Goal: Transaction & Acquisition: Purchase product/service

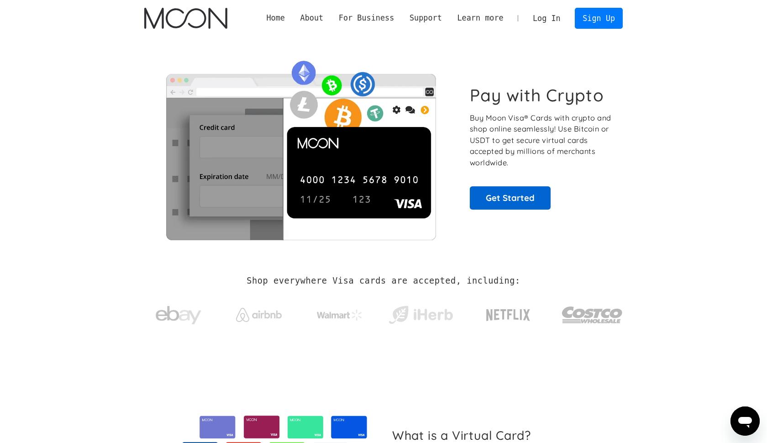
click at [508, 204] on link "Get Started" at bounding box center [510, 197] width 81 height 23
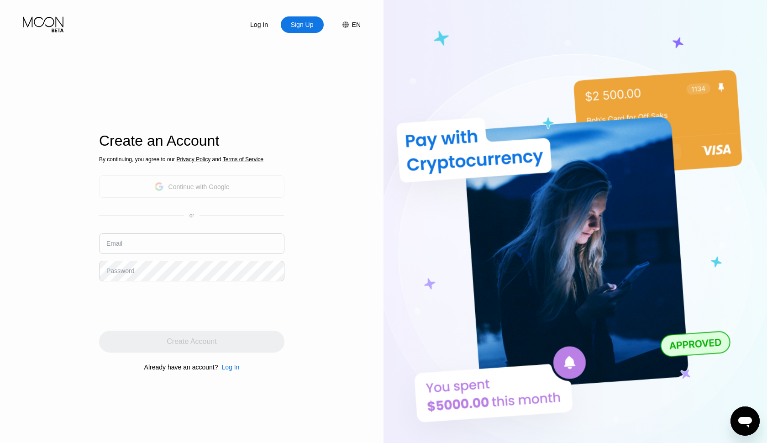
click at [185, 186] on div "Continue with Google" at bounding box center [198, 186] width 61 height 7
click at [165, 183] on div "Continue with Google" at bounding box center [191, 186] width 75 height 14
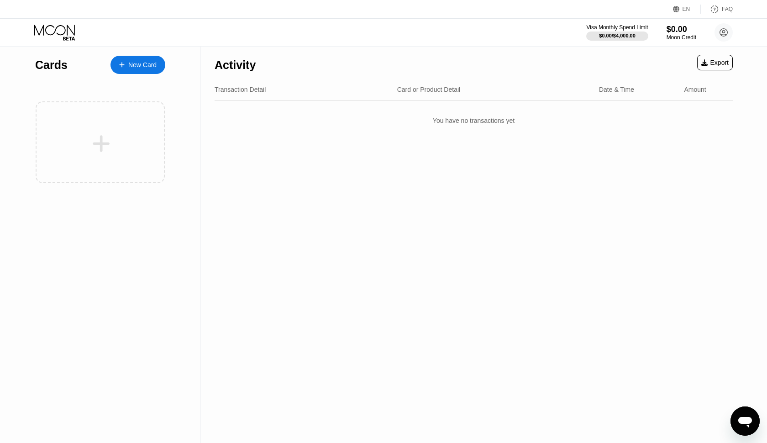
click at [129, 63] on div "New Card" at bounding box center [142, 65] width 28 height 8
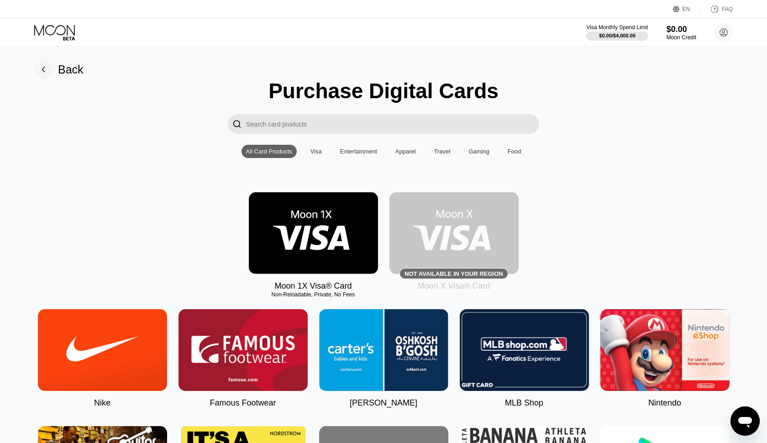
click at [300, 250] on img at bounding box center [313, 233] width 129 height 82
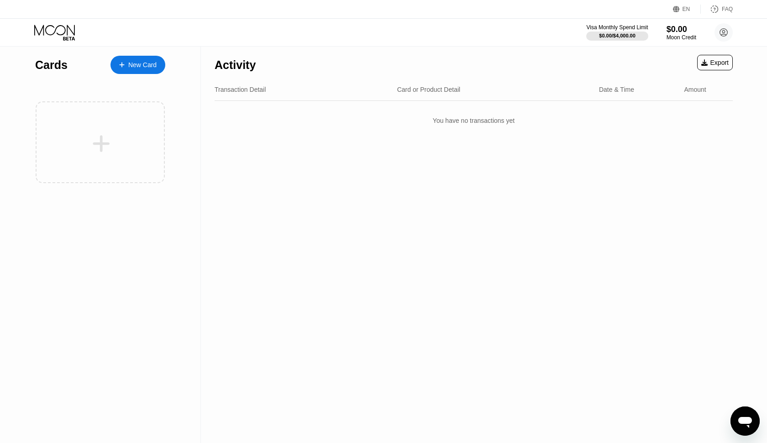
click at [153, 61] on div "New Card" at bounding box center [142, 65] width 28 height 8
click at [133, 65] on div "New Card" at bounding box center [142, 65] width 28 height 8
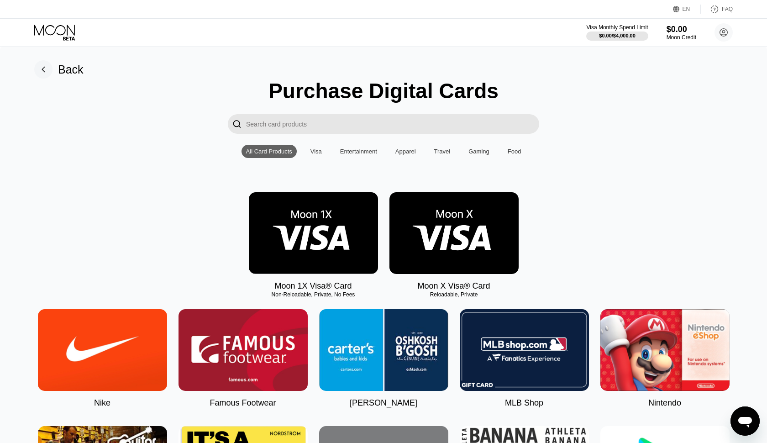
click at [288, 125] on input "Search card products" at bounding box center [392, 124] width 293 height 20
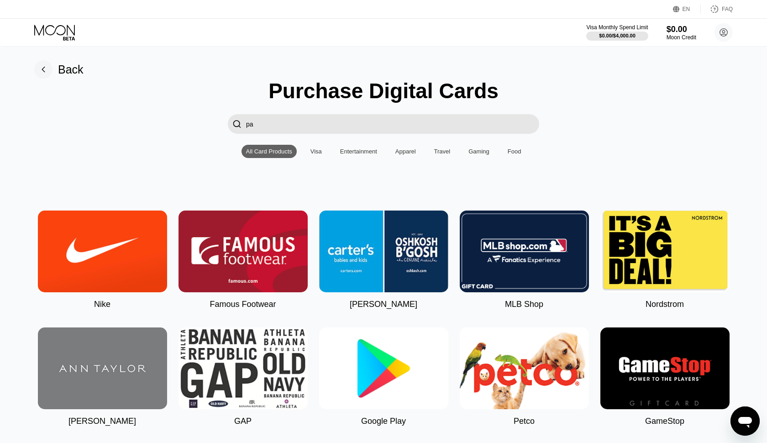
type input "p"
